Goal: Entertainment & Leisure: Consume media (video, audio)

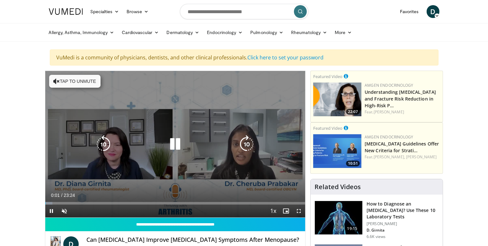
click at [164, 145] on div "Video Player" at bounding box center [175, 144] width 156 height 13
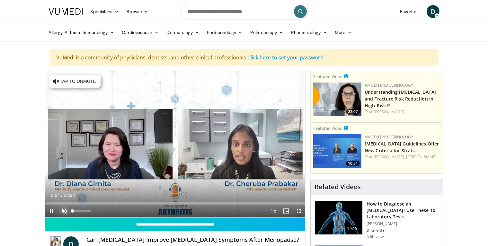
click at [62, 212] on span "Video Player" at bounding box center [64, 211] width 13 height 13
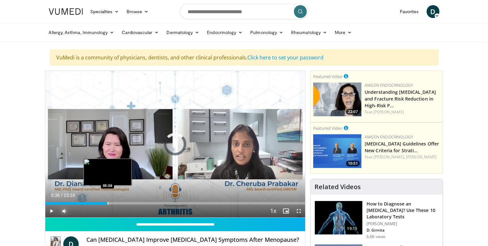
click at [108, 202] on div "Progress Bar" at bounding box center [108, 203] width 1 height 3
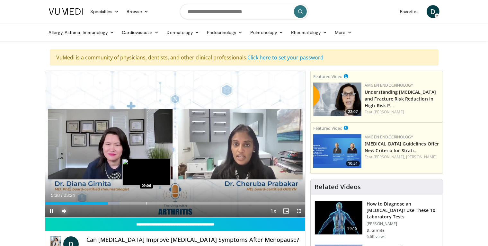
click at [147, 202] on div "Progress Bar" at bounding box center [147, 203] width 1 height 3
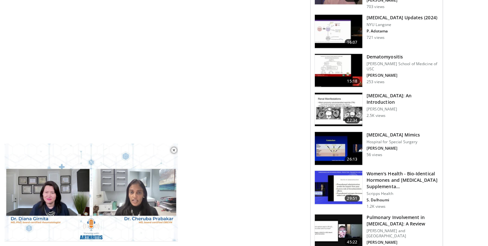
scroll to position [611, 0]
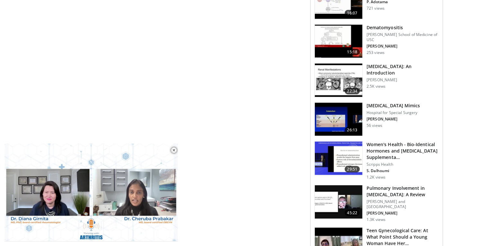
click at [340, 150] on img at bounding box center [339, 158] width 48 height 33
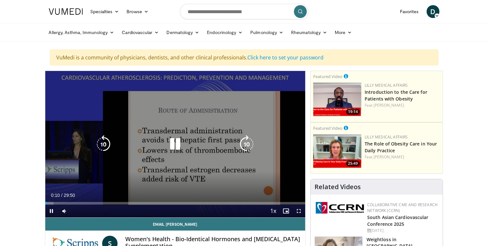
click at [174, 143] on icon "Video Player" at bounding box center [175, 144] width 18 height 18
